Goal: Information Seeking & Learning: Find specific page/section

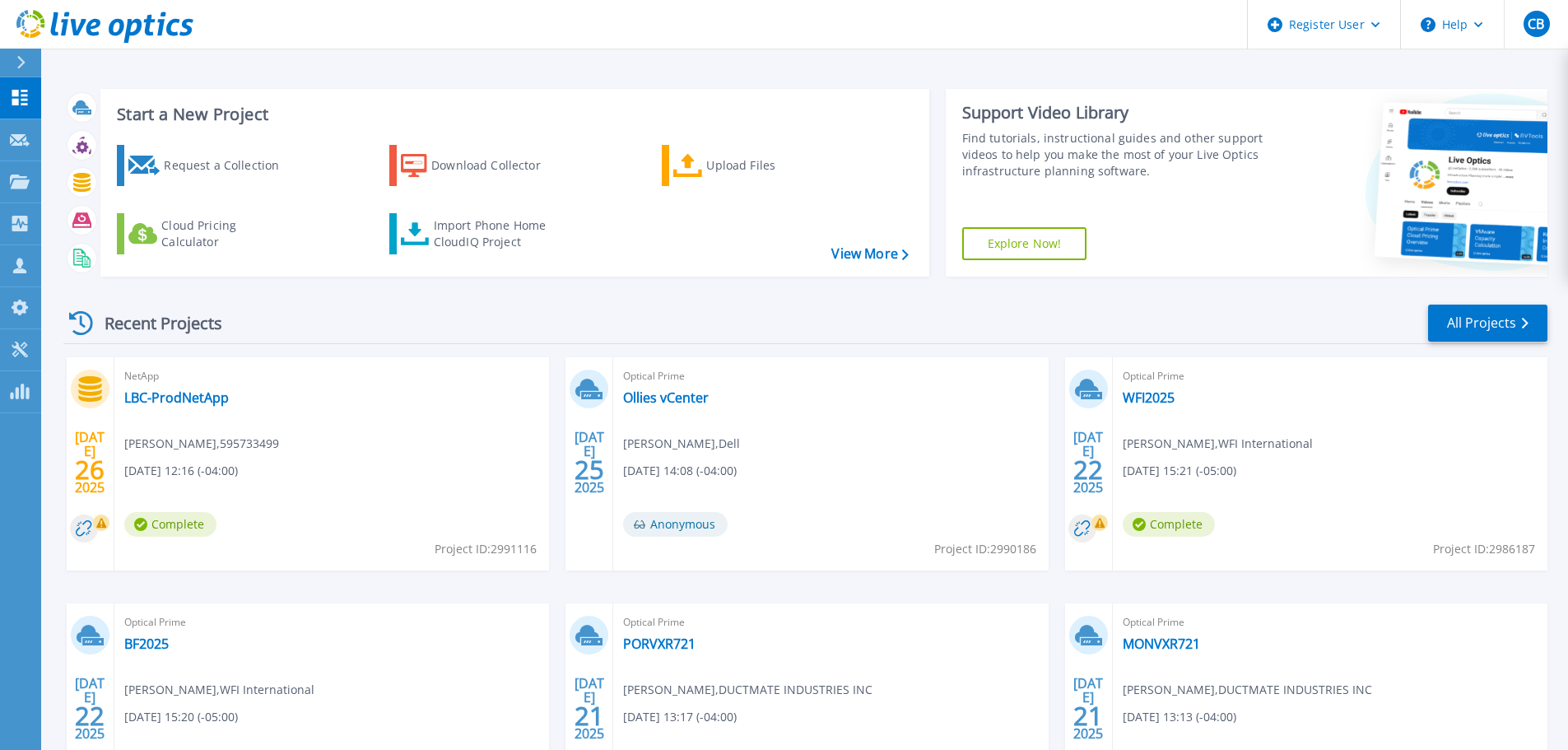
click at [20, 60] on icon at bounding box center [21, 62] width 9 height 13
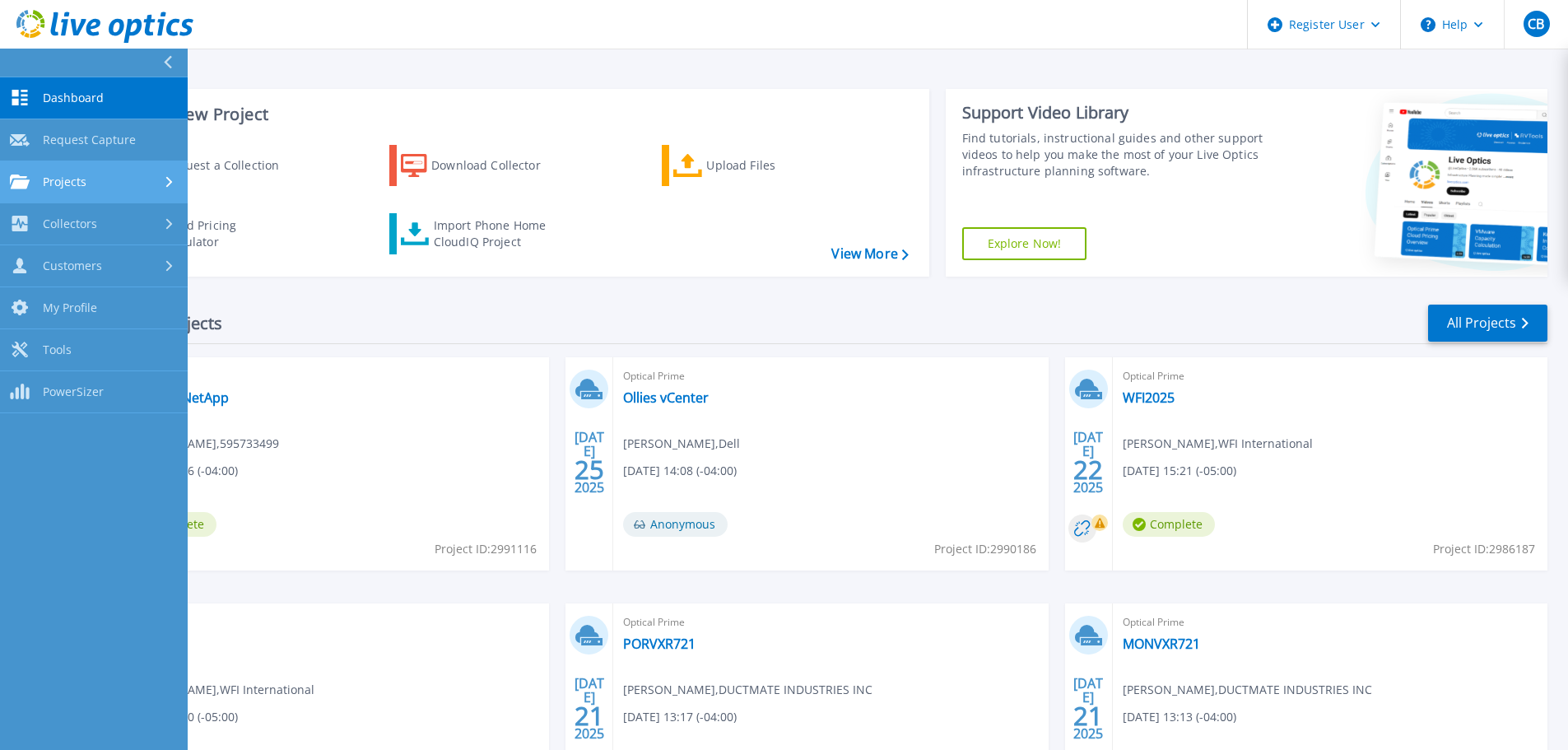
click at [131, 172] on link "Projects Projects" at bounding box center [94, 182] width 188 height 42
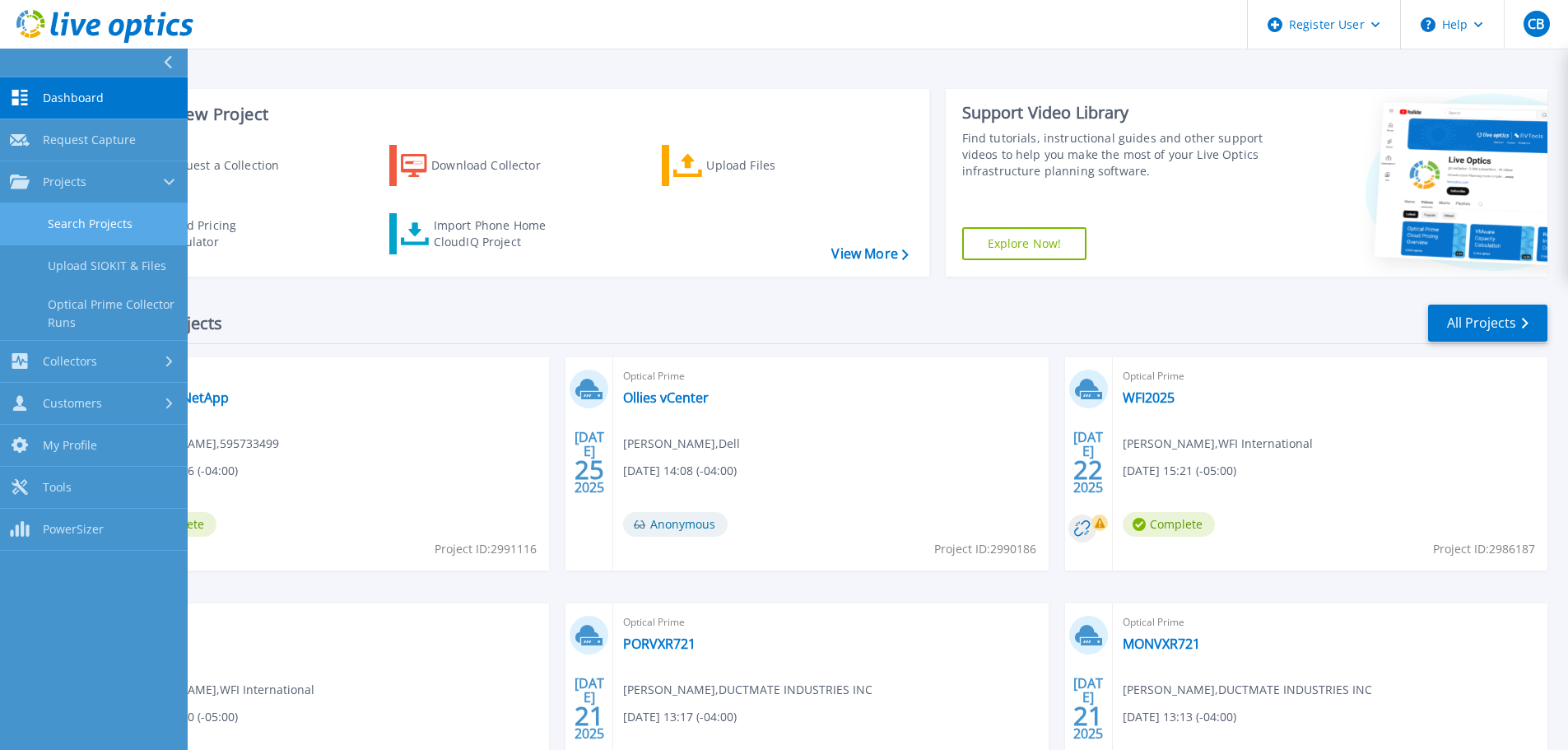
click at [138, 223] on link "Search Projects" at bounding box center [94, 224] width 188 height 42
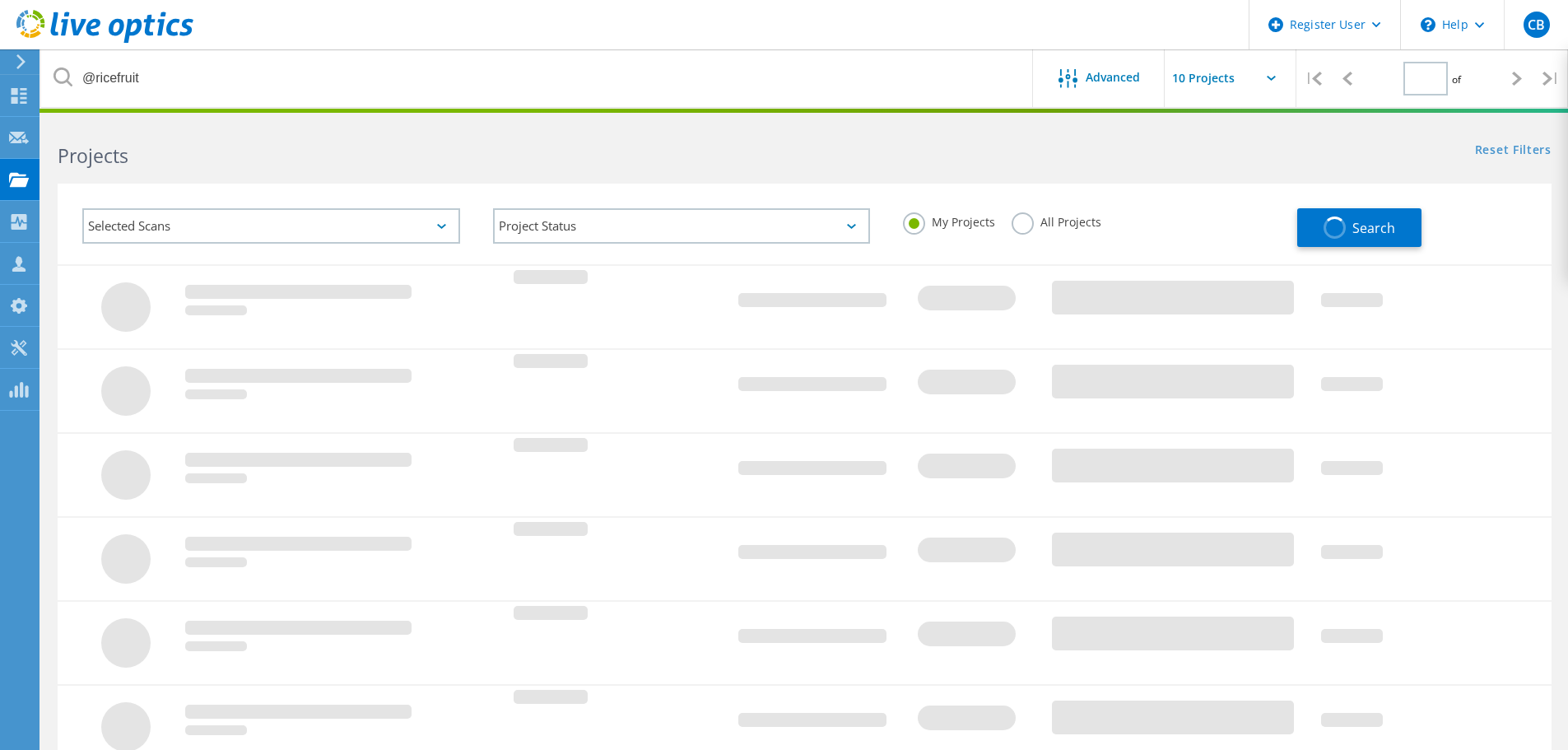
type input "1"
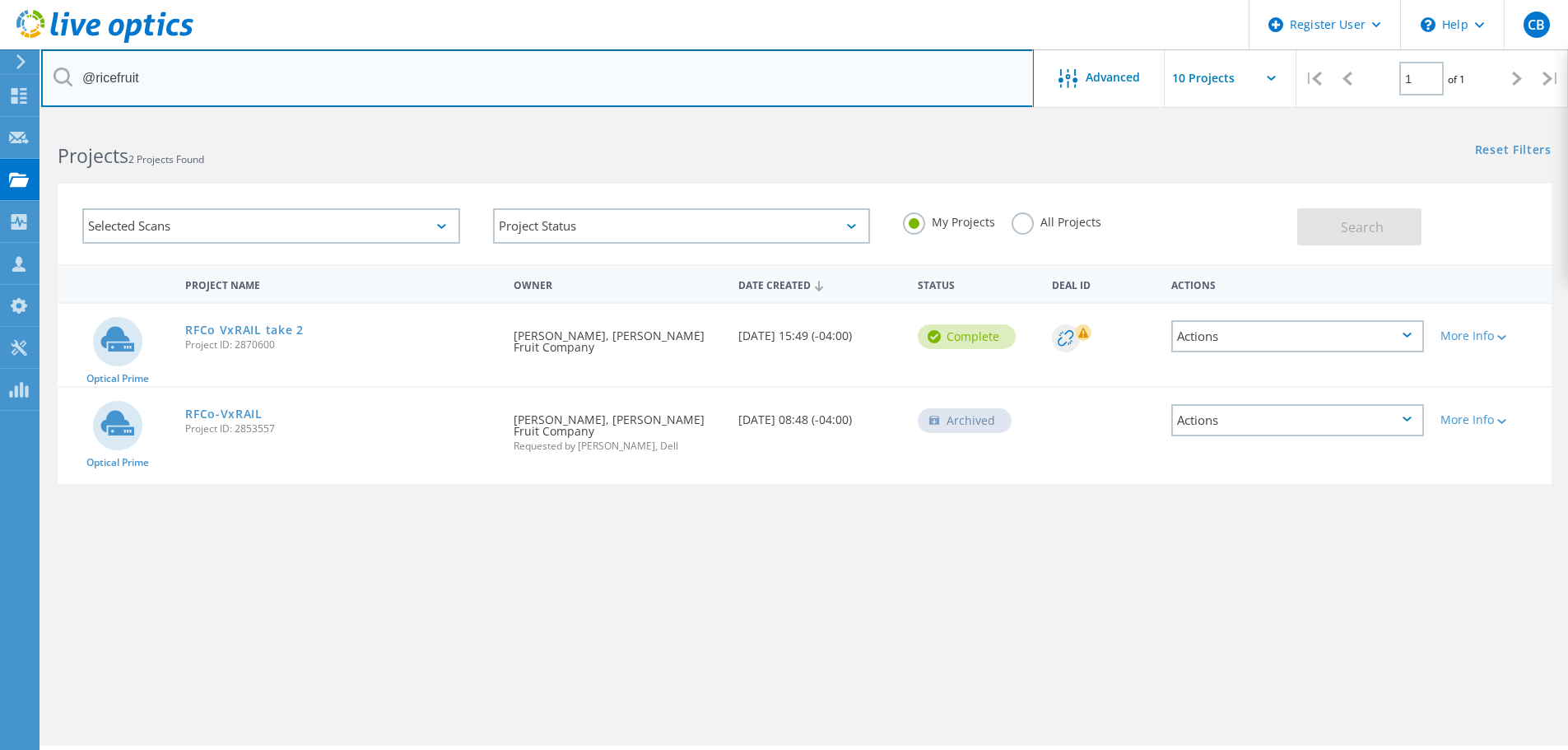
click at [610, 63] on input "@ricefruit" at bounding box center [537, 77] width 993 height 58
click at [505, 76] on input "@ricefruit" at bounding box center [537, 77] width 993 height 58
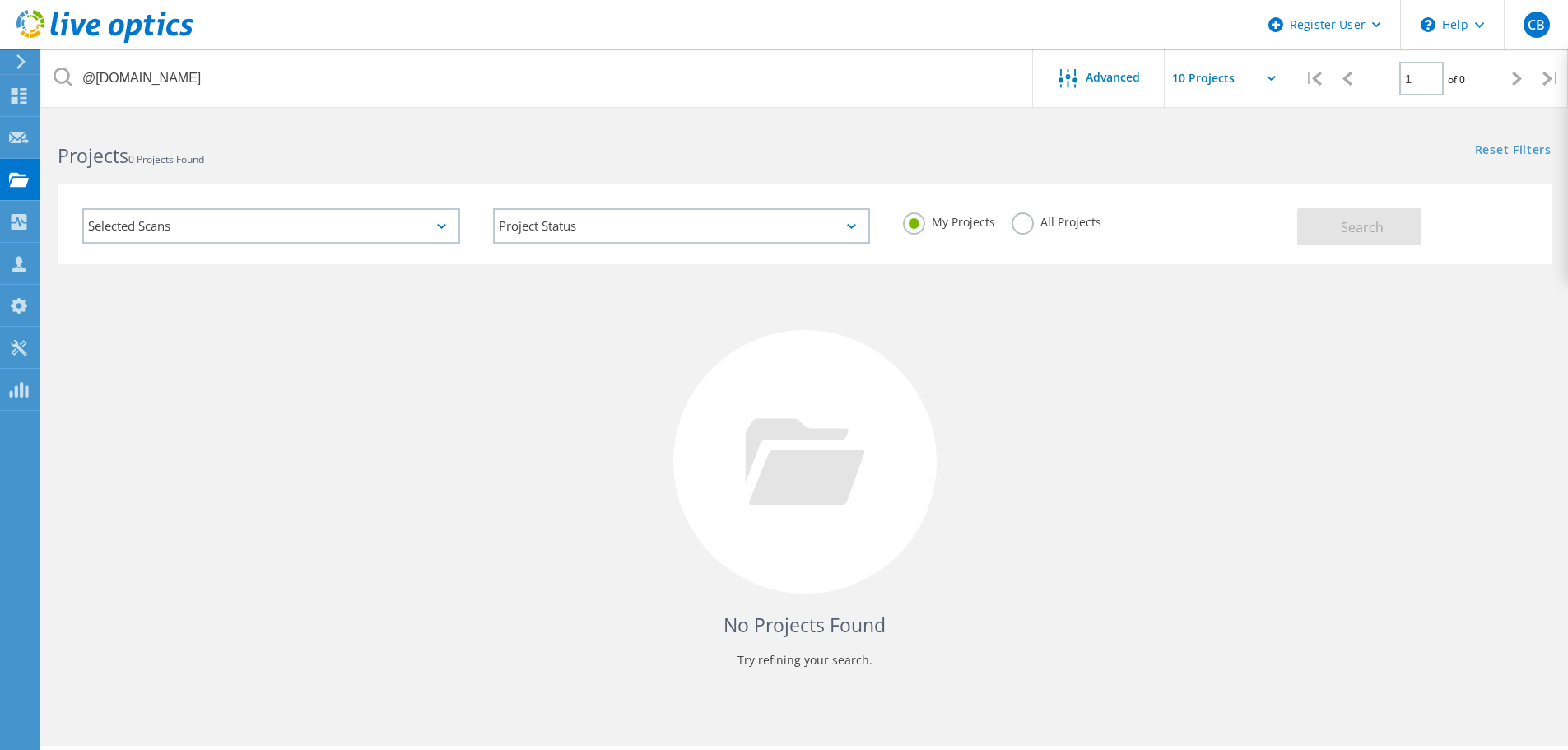
click at [1025, 223] on label "All Projects" at bounding box center [1056, 220] width 90 height 16
click at [0, 0] on input "All Projects" at bounding box center [0, 0] width 0 height 0
click at [1310, 234] on button "Search" at bounding box center [1359, 226] width 125 height 37
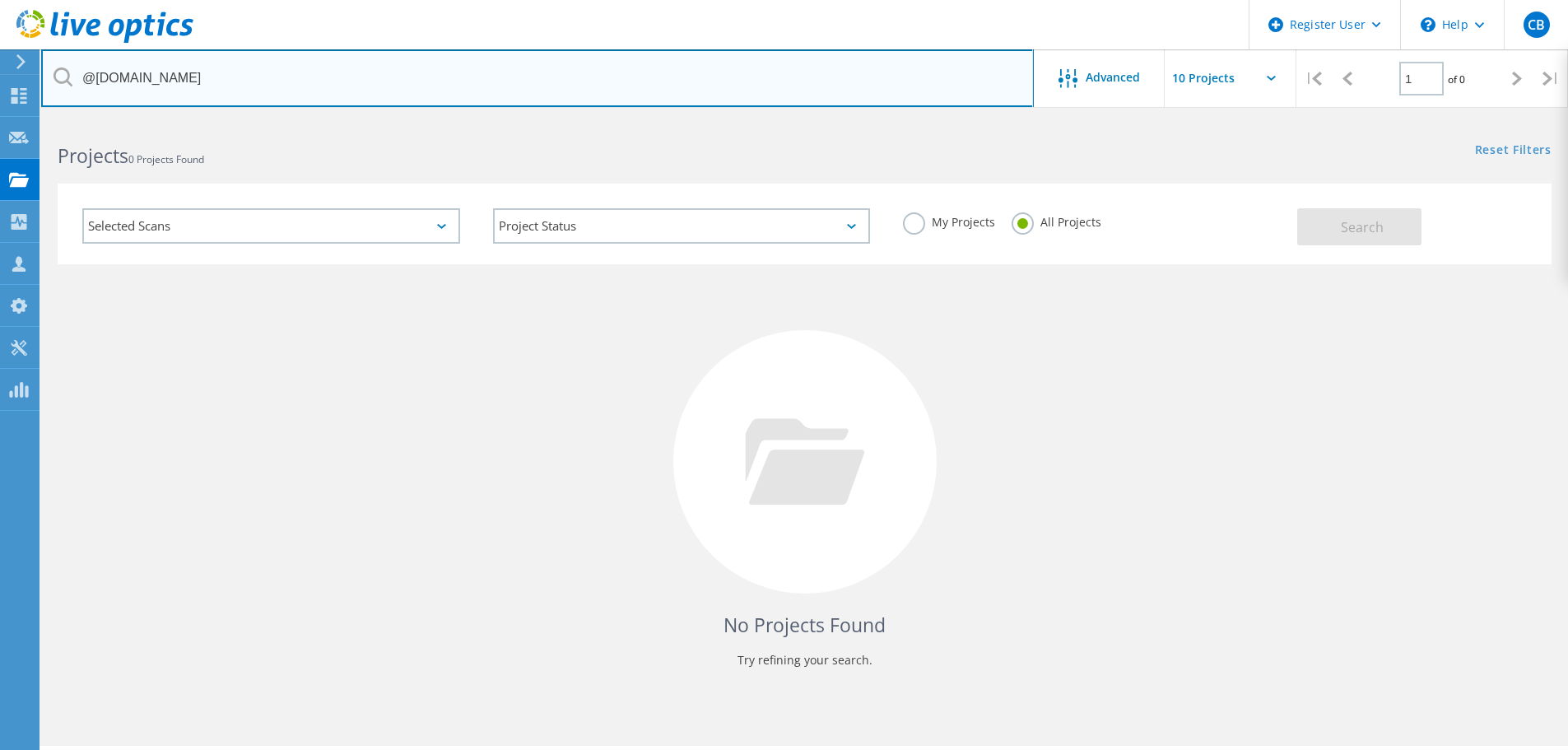
click at [584, 102] on input "@[DOMAIN_NAME]" at bounding box center [537, 77] width 993 height 58
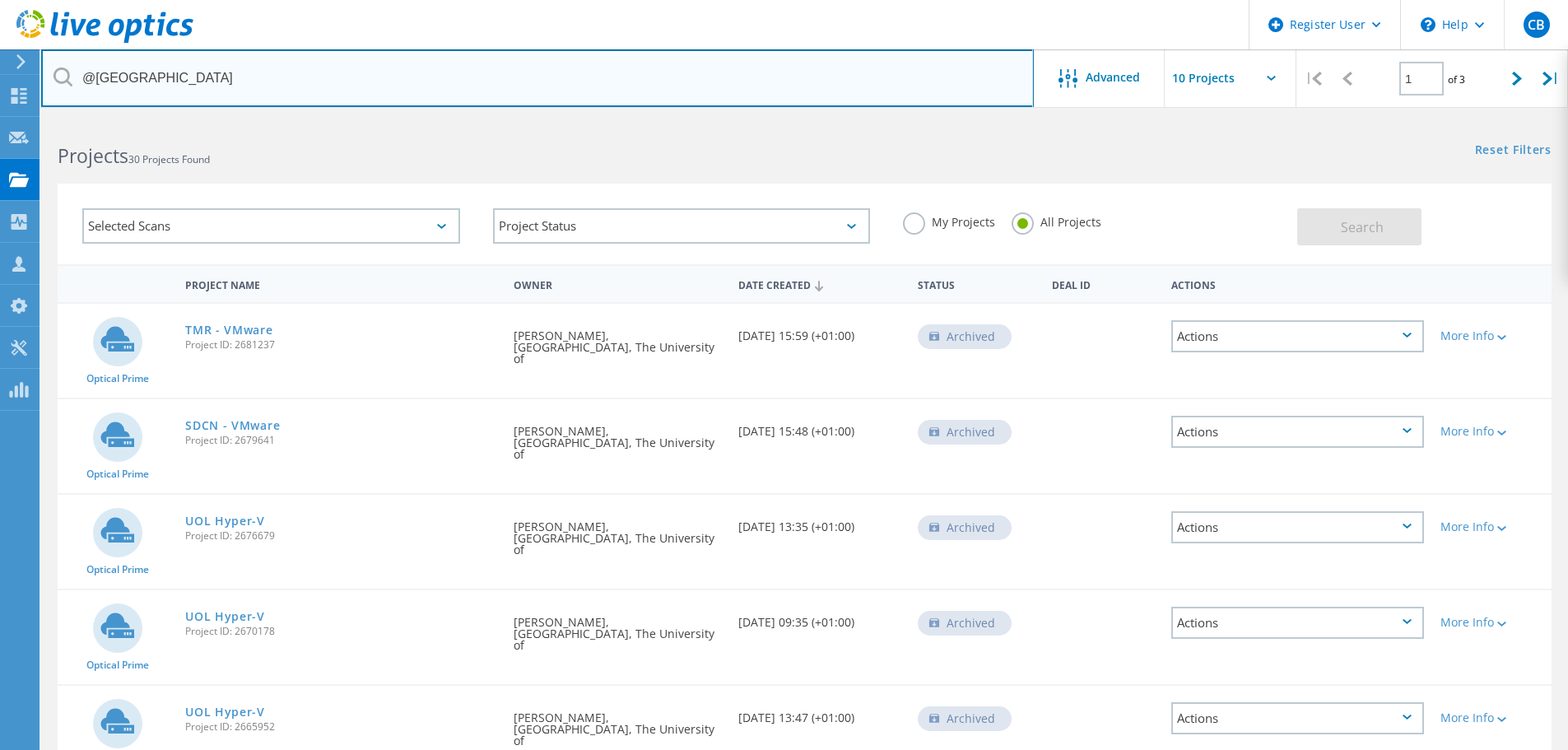
click at [308, 78] on input "@[GEOGRAPHIC_DATA]" at bounding box center [537, 77] width 993 height 58
type input "@leedsworld"
